Goal: Find specific page/section: Find specific page/section

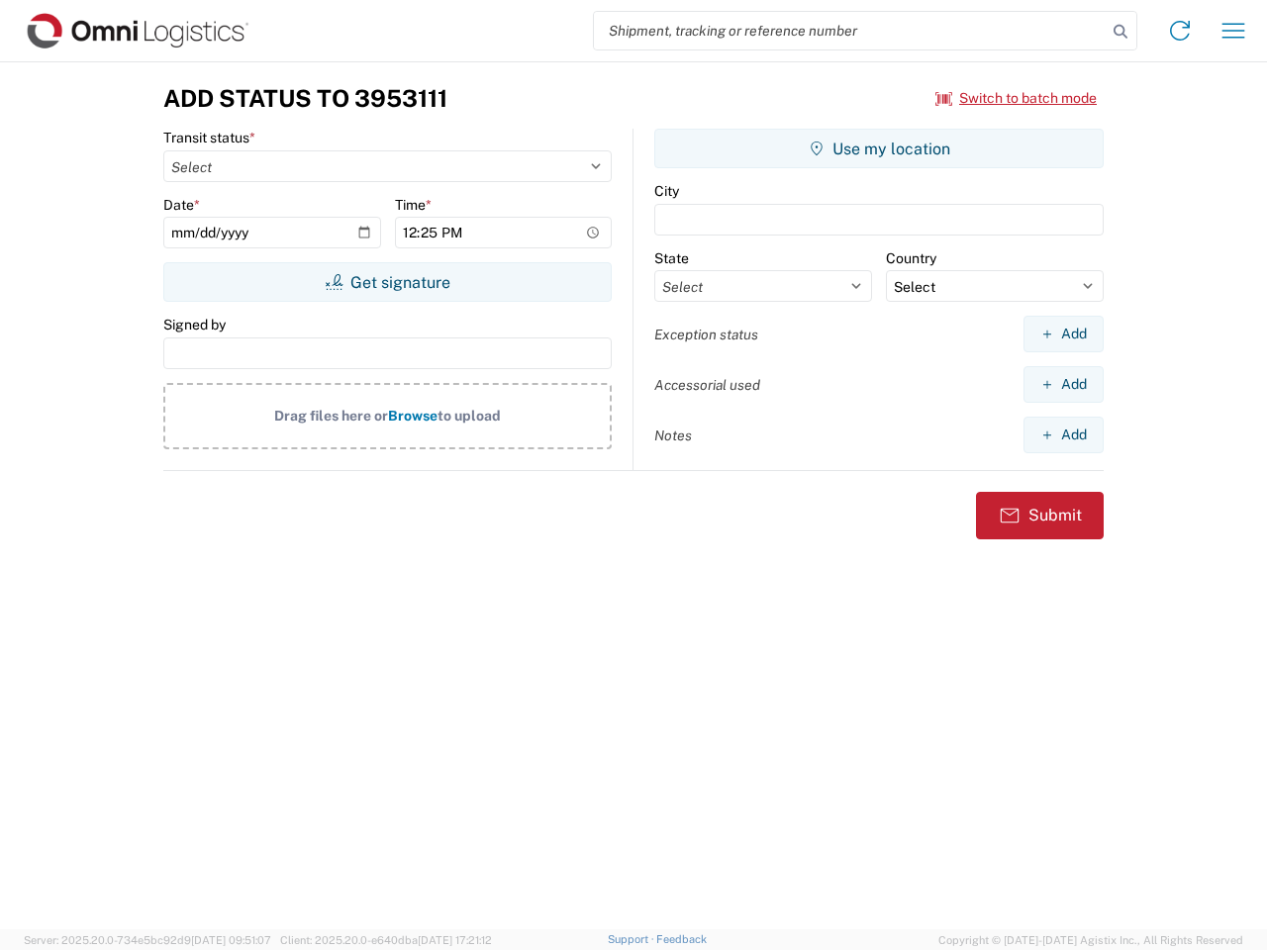
click at [850, 31] on input "search" at bounding box center [850, 31] width 513 height 38
click at [1120, 32] on icon at bounding box center [1120, 32] width 28 height 28
click at [1180, 31] on icon at bounding box center [1180, 31] width 32 height 32
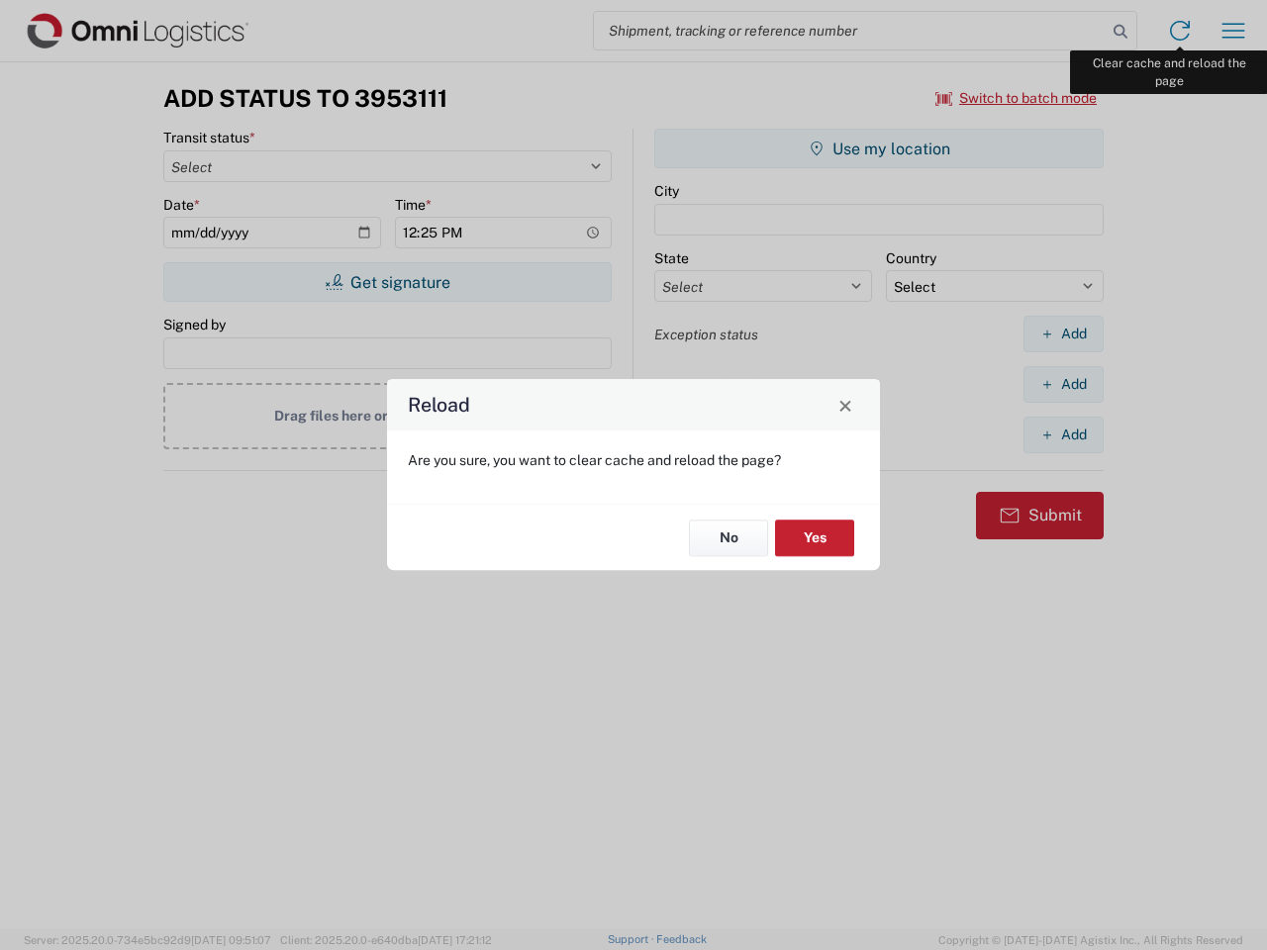
click at [1233, 31] on div "Reload Are you sure, you want to clear cache and reload the page? No Yes" at bounding box center [633, 475] width 1267 height 950
click at [1016, 98] on div "Reload Are you sure, you want to clear cache and reload the page? No Yes" at bounding box center [633, 475] width 1267 height 950
click at [387, 282] on div "Reload Are you sure, you want to clear cache and reload the page? No Yes" at bounding box center [633, 475] width 1267 height 950
click at [879, 148] on div "Reload Are you sure, you want to clear cache and reload the page? No Yes" at bounding box center [633, 475] width 1267 height 950
click at [1063, 333] on div "Reload Are you sure, you want to clear cache and reload the page? No Yes" at bounding box center [633, 475] width 1267 height 950
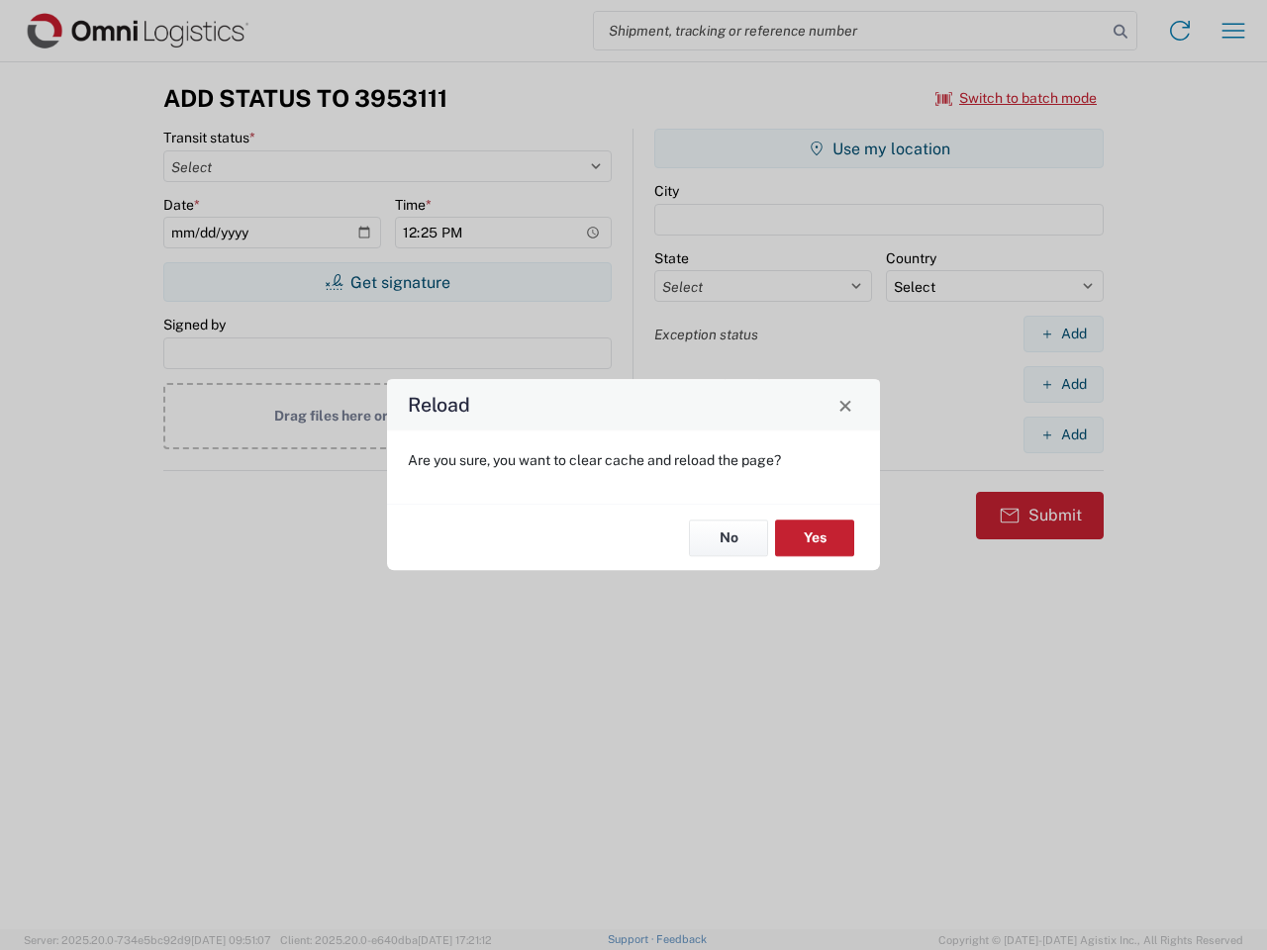
click at [1063, 384] on div "Reload Are you sure, you want to clear cache and reload the page? No Yes" at bounding box center [633, 475] width 1267 height 950
click at [1063, 434] on div "Reload Are you sure, you want to clear cache and reload the page? No Yes" at bounding box center [633, 475] width 1267 height 950
